Goal: Information Seeking & Learning: Learn about a topic

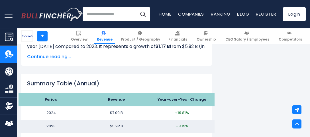
scroll to position [546, 0]
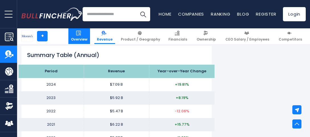
click at [87, 38] on span "Overview" at bounding box center [79, 39] width 17 height 5
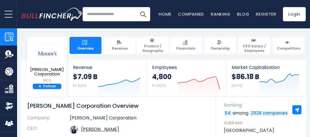
scroll to position [28, 0]
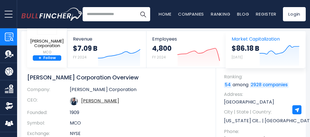
click at [243, 48] on strong "$86.18 B" at bounding box center [245, 48] width 28 height 9
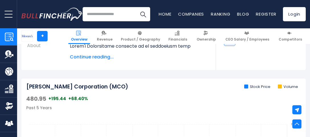
scroll to position [85, 0]
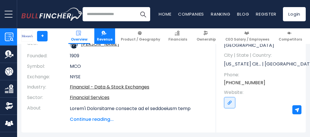
click at [110, 39] on span "Revenue" at bounding box center [105, 39] width 16 height 5
click at [112, 37] on span "Revenue" at bounding box center [105, 39] width 16 height 5
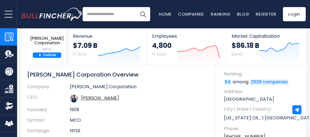
scroll to position [28, 0]
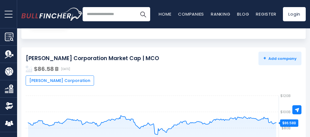
scroll to position [85, 0]
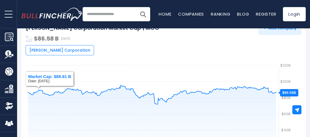
click at [34, 50] on span "[PERSON_NAME] Corporation" at bounding box center [59, 50] width 61 height 5
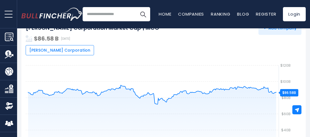
click at [36, 52] on span "[PERSON_NAME] Corporation" at bounding box center [59, 50] width 61 height 5
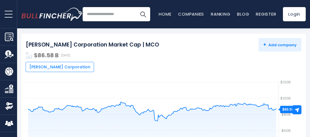
scroll to position [57, 0]
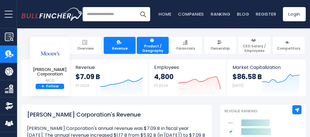
click at [147, 49] on span "Product / Geography" at bounding box center [152, 48] width 27 height 9
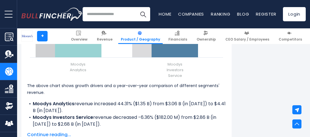
scroll to position [740, 0]
